Goal: Information Seeking & Learning: Learn about a topic

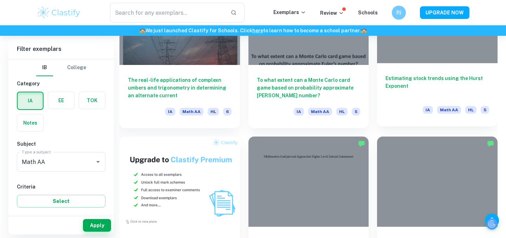
scroll to position [5605, 0]
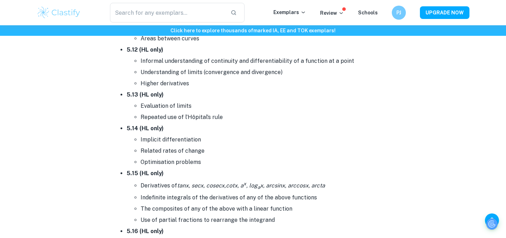
scroll to position [4132, 0]
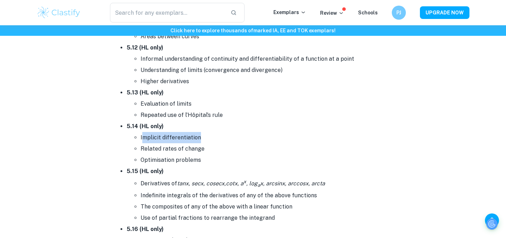
drag, startPoint x: 141, startPoint y: 133, endPoint x: 198, endPoint y: 132, distance: 56.5
click at [198, 133] on li "Implicit differentiation" at bounding box center [266, 137] width 253 height 11
click at [198, 132] on li "Implicit differentiation" at bounding box center [266, 137] width 253 height 11
drag, startPoint x: 198, startPoint y: 148, endPoint x: 157, endPoint y: 148, distance: 41.4
click at [157, 148] on li "Related rates of change" at bounding box center [266, 148] width 253 height 11
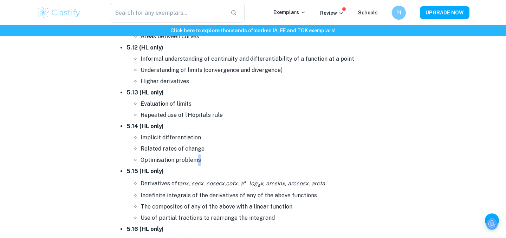
drag, startPoint x: 157, startPoint y: 160, endPoint x: 198, endPoint y: 160, distance: 41.8
click at [198, 160] on li "Optimisation problems" at bounding box center [266, 159] width 253 height 11
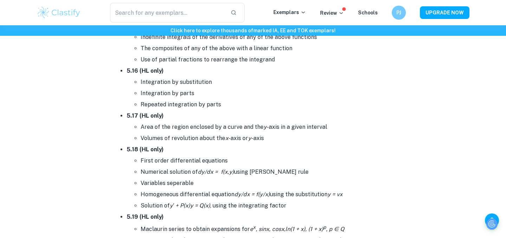
scroll to position [4291, 0]
